Goal: Check status: Check status

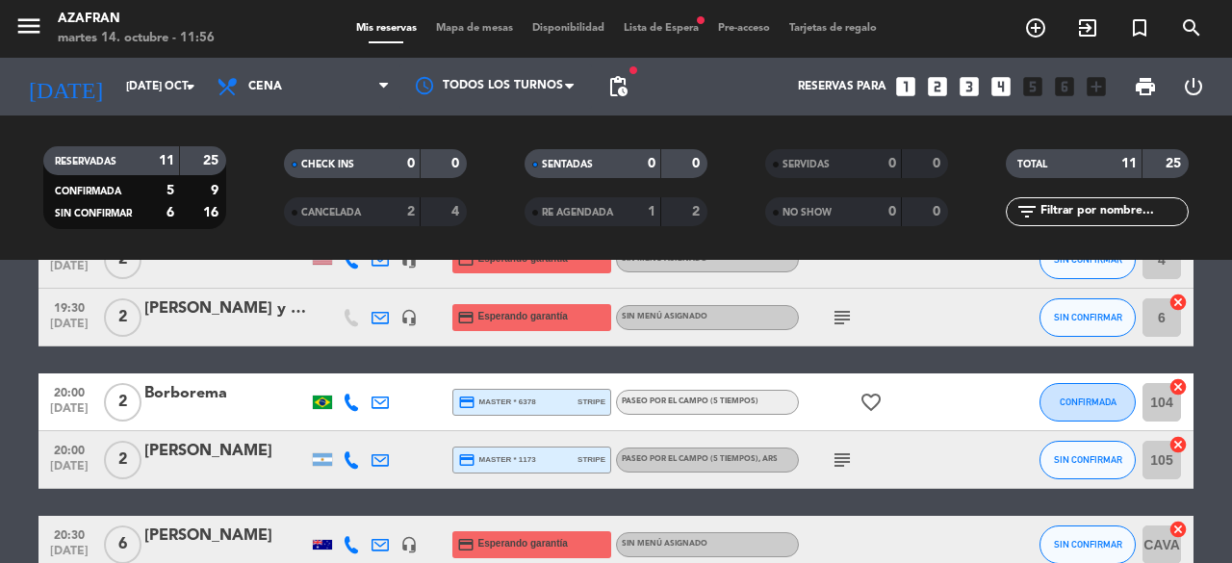
scroll to position [444, 0]
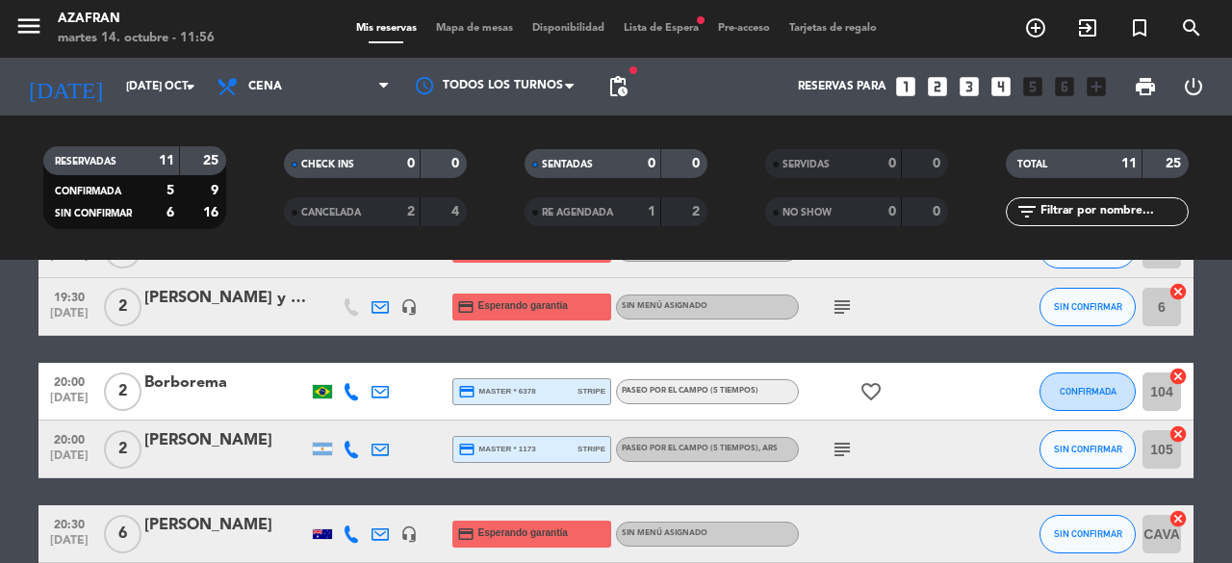
click at [847, 319] on div "subject" at bounding box center [885, 306] width 173 height 57
click at [847, 309] on icon "subject" at bounding box center [842, 307] width 23 height 23
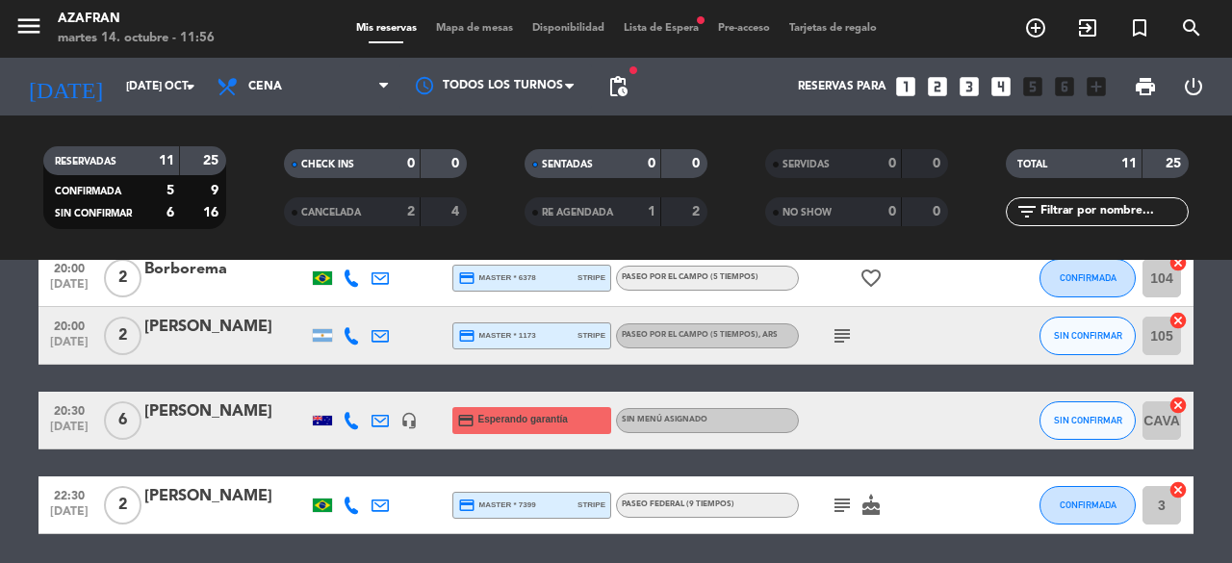
scroll to position [556, 0]
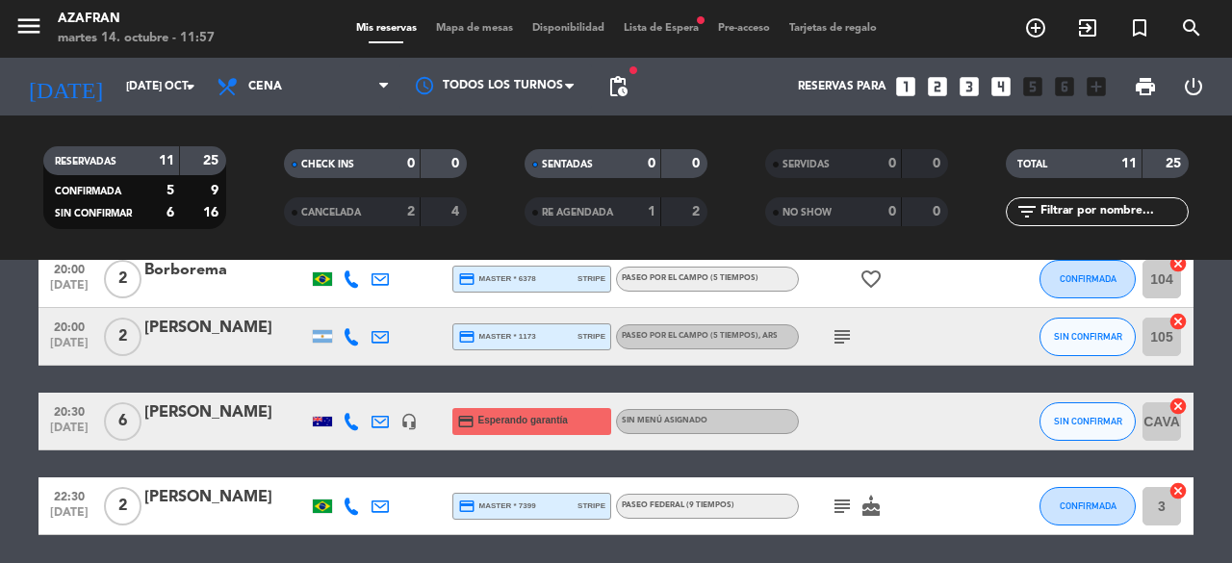
click at [321, 421] on div at bounding box center [322, 422] width 19 height 10
click at [834, 342] on icon "subject" at bounding box center [842, 336] width 23 height 23
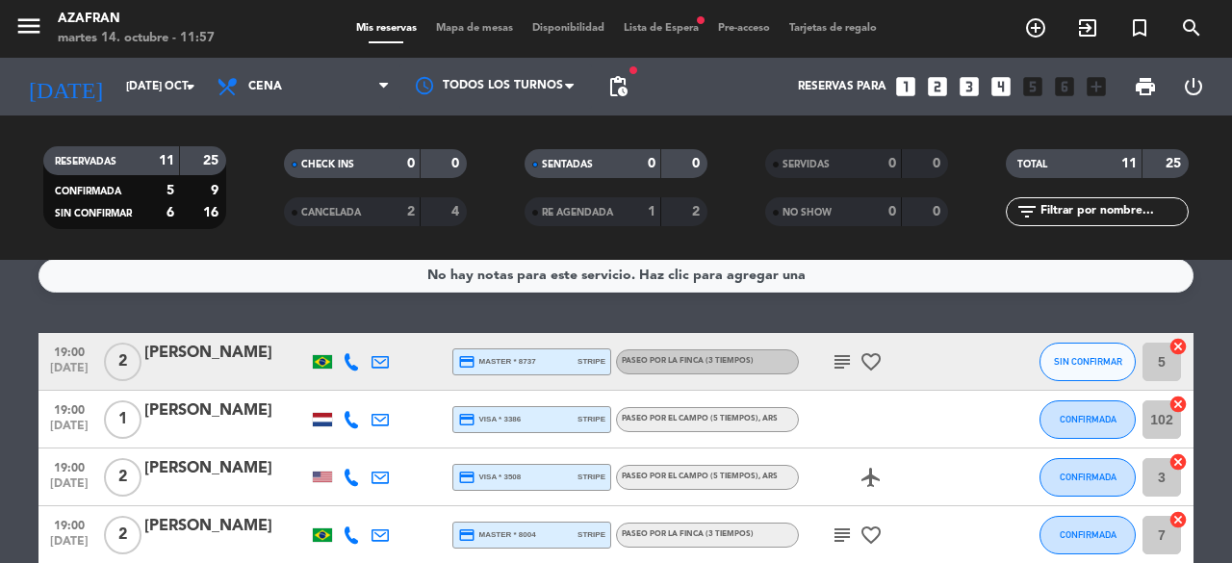
scroll to position [14, 0]
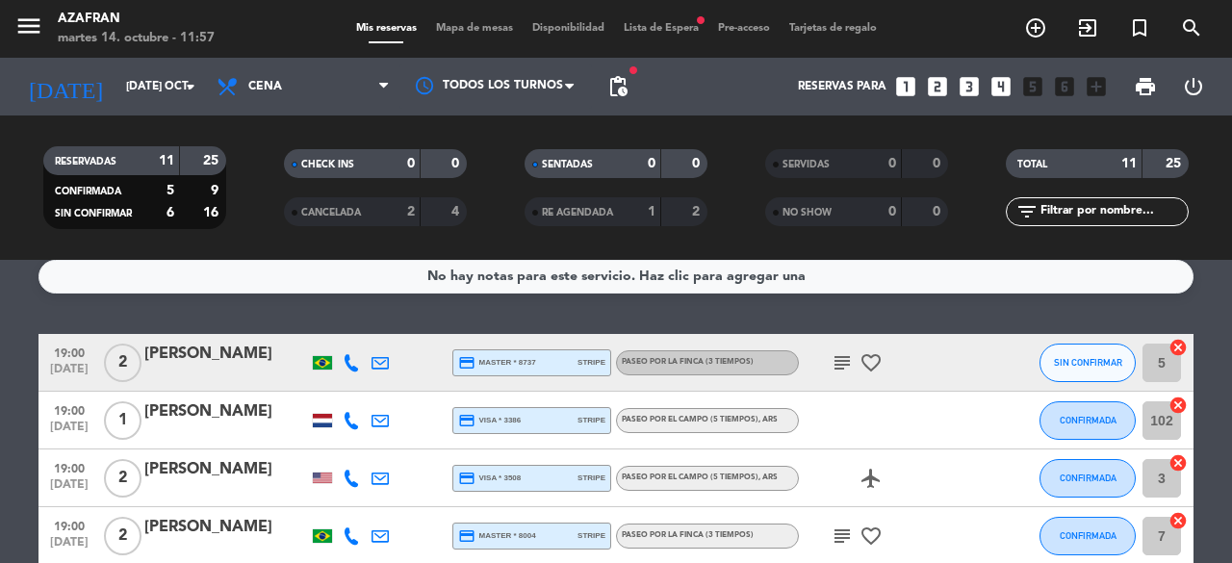
click at [852, 369] on icon "subject" at bounding box center [842, 362] width 23 height 23
click at [306, 417] on div "[PERSON_NAME]" at bounding box center [226, 412] width 164 height 25
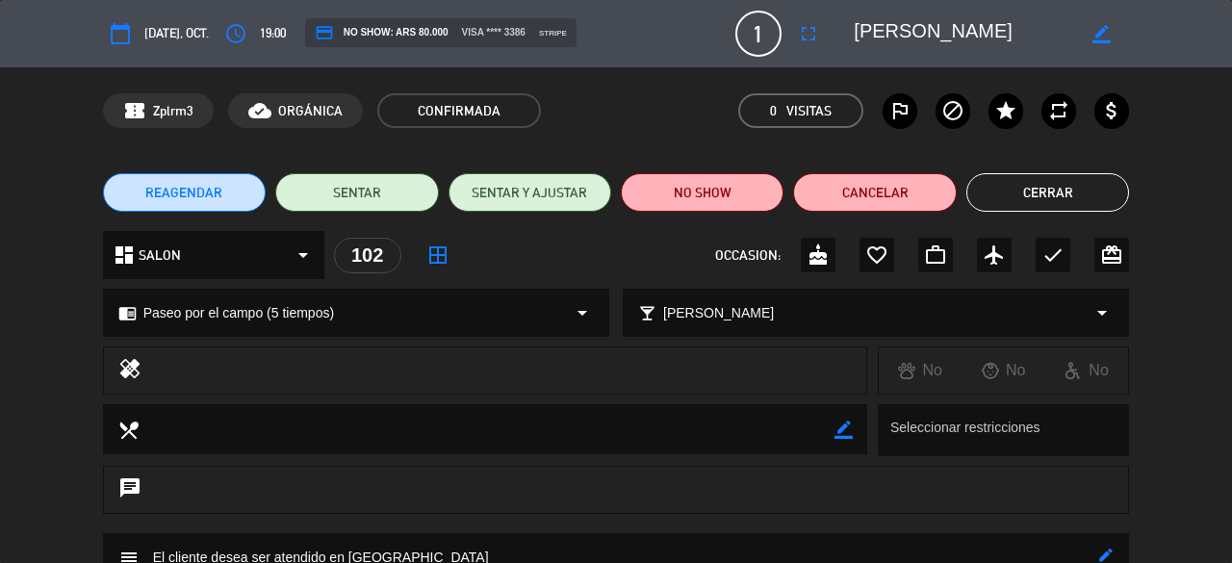
click at [1082, 178] on button "Cerrar" at bounding box center [1048, 192] width 163 height 39
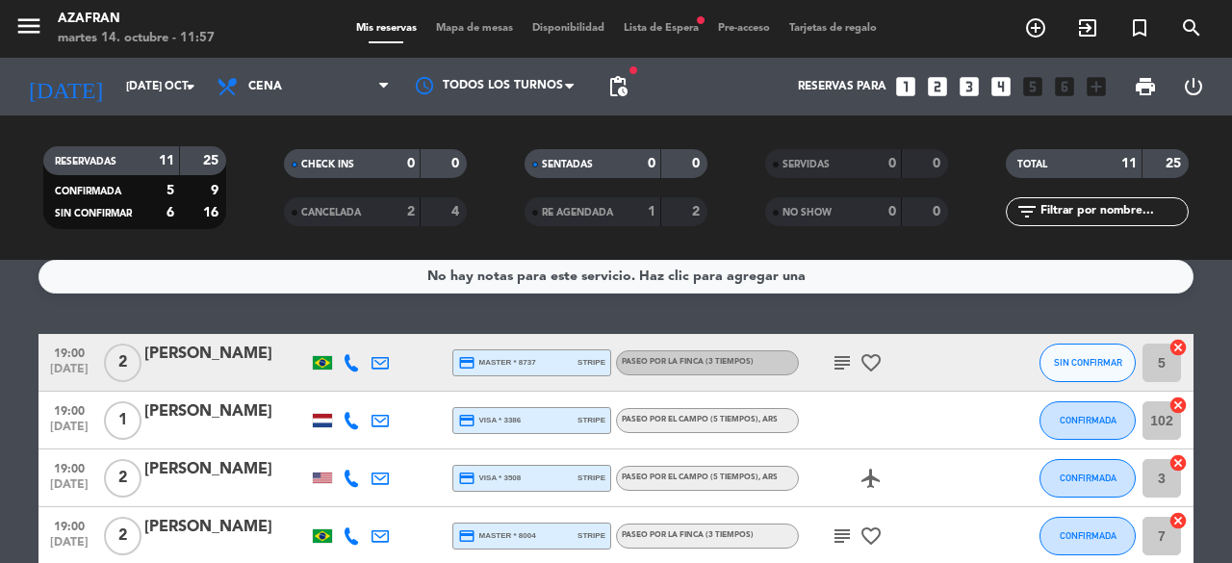
click at [314, 419] on div at bounding box center [322, 420] width 19 height 13
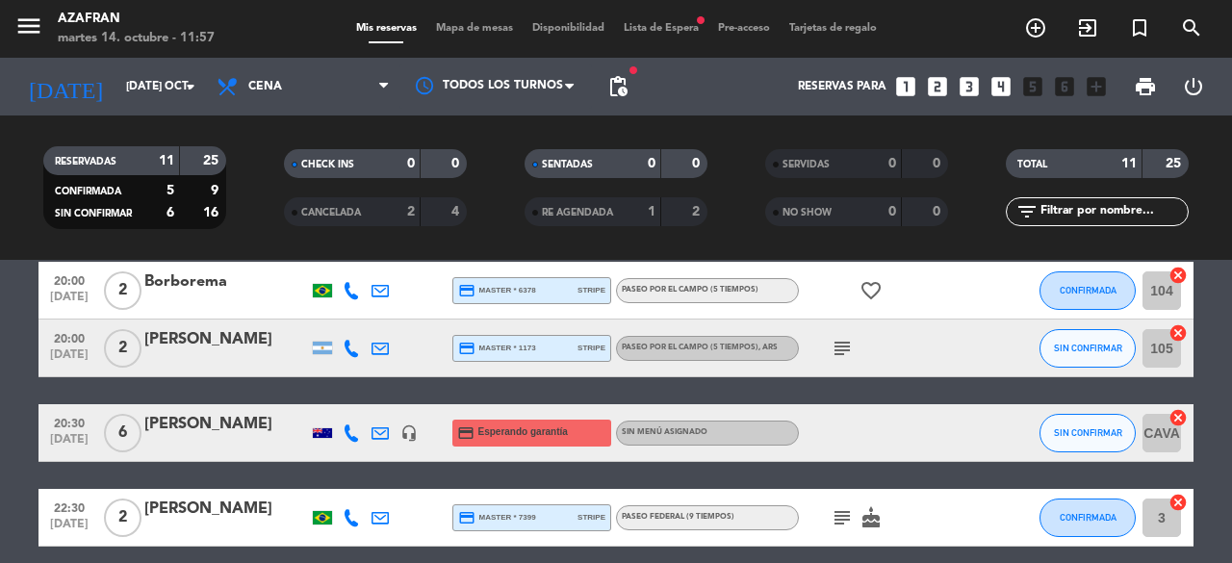
scroll to position [546, 0]
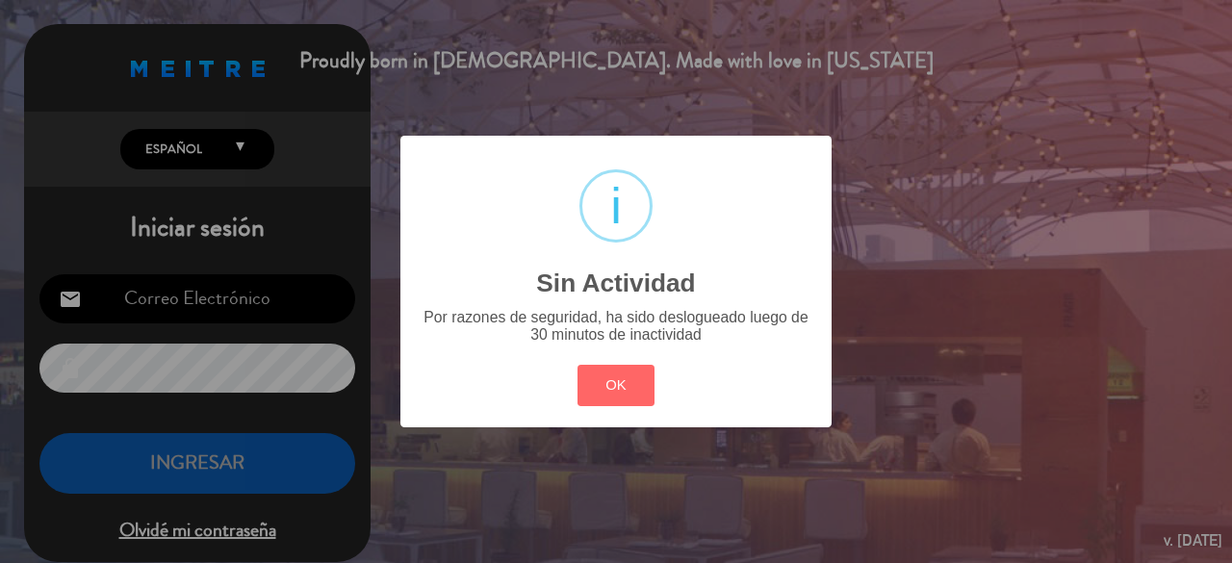
type input "[EMAIL_ADDRESS][DOMAIN_NAME]"
